Goal: Transaction & Acquisition: Purchase product/service

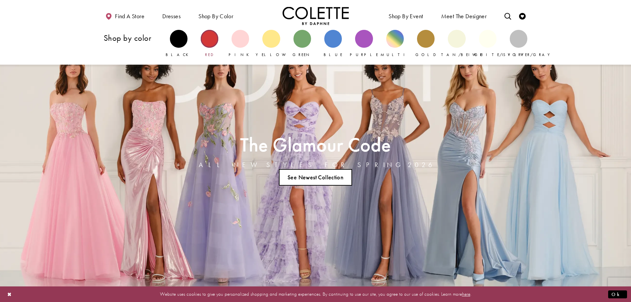
click at [214, 40] on div "Primary block" at bounding box center [210, 39] width 18 height 18
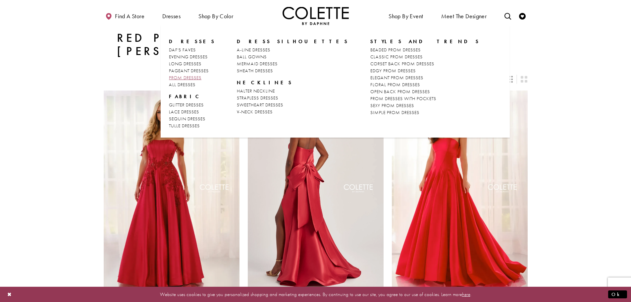
click at [188, 78] on span "PROM DRESSES" at bounding box center [185, 78] width 32 height 6
